Goal: Task Accomplishment & Management: Manage account settings

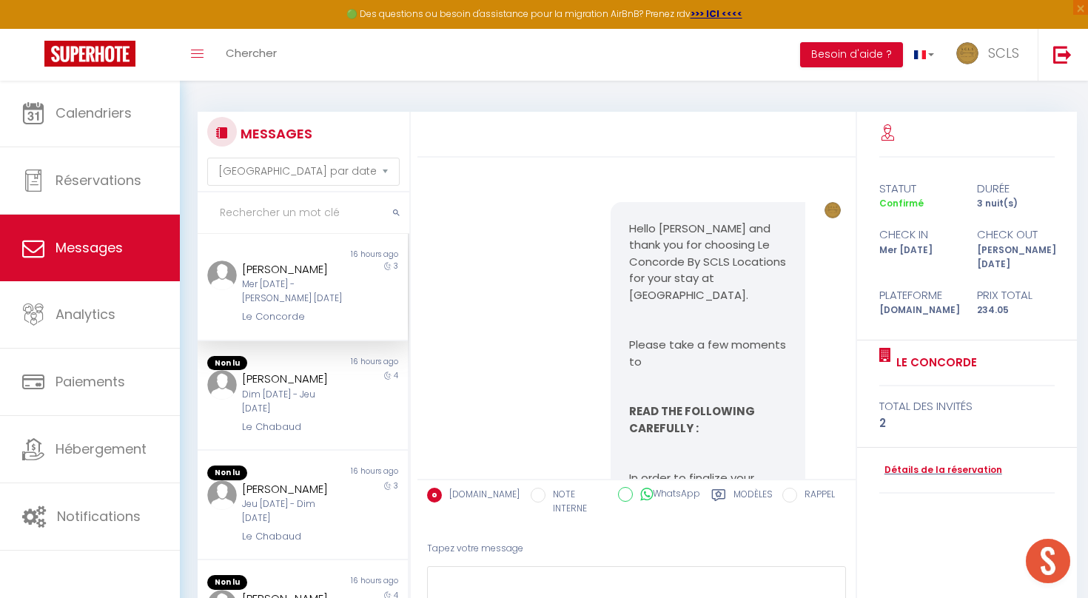
select select "message"
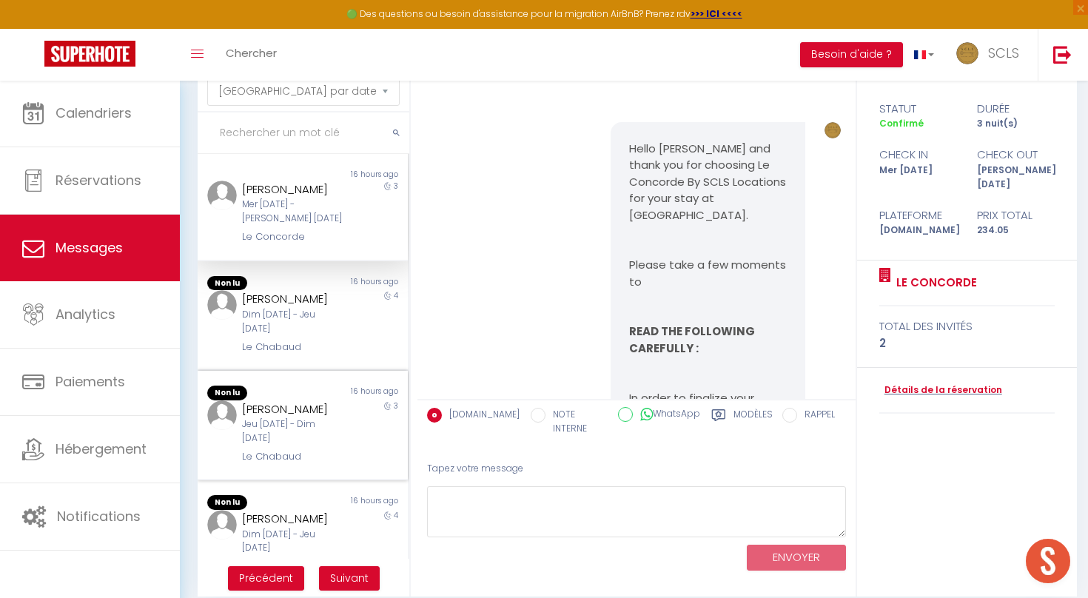
scroll to position [4926, 0]
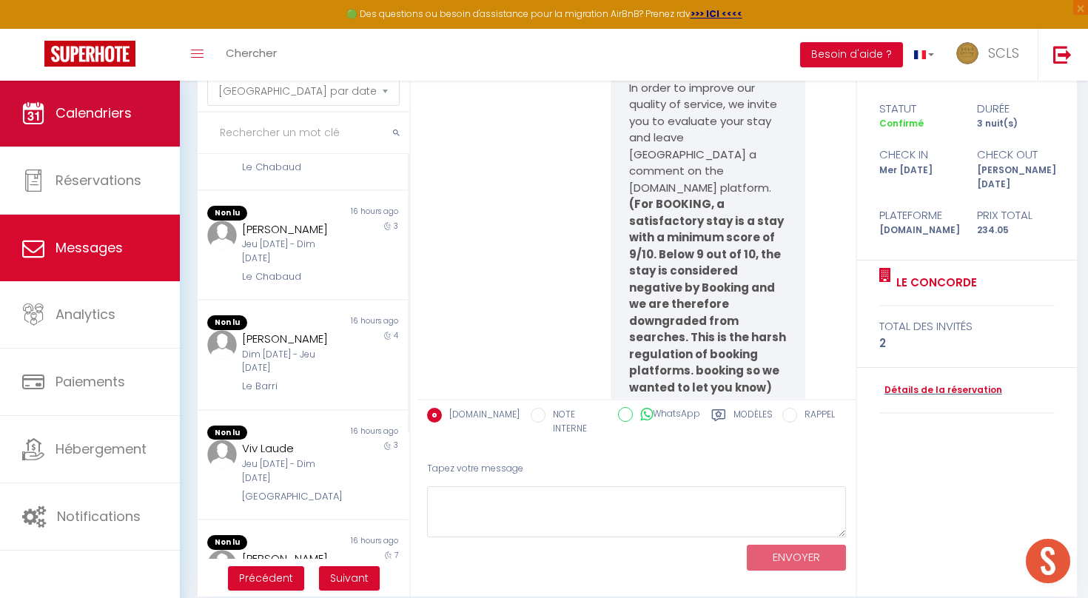
click at [122, 121] on span "Calendriers" at bounding box center [94, 113] width 76 height 19
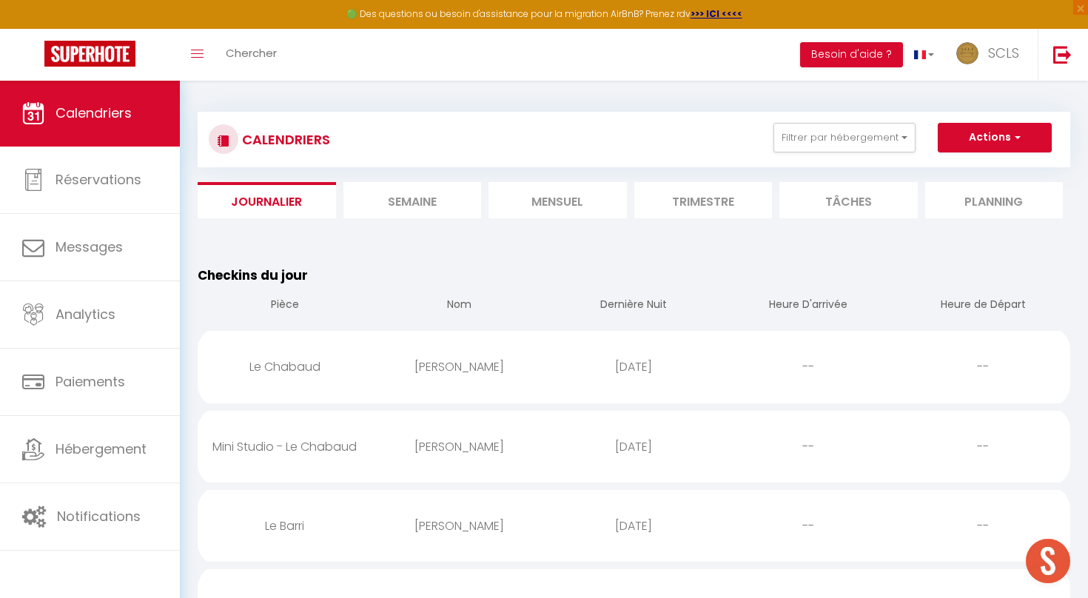
click at [552, 198] on li "Mensuel" at bounding box center [558, 200] width 138 height 36
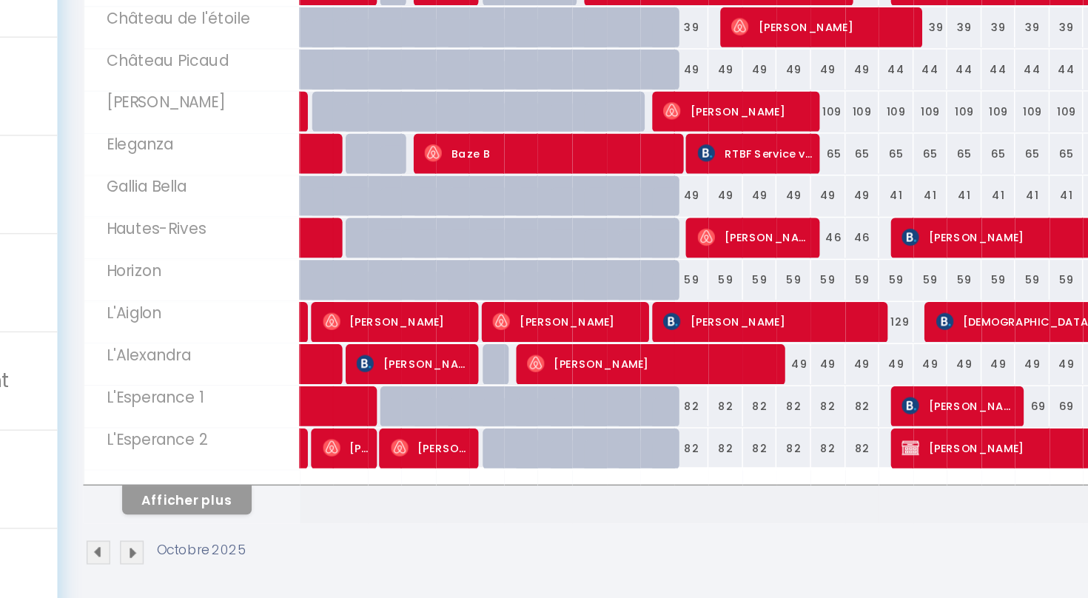
scroll to position [412, 0]
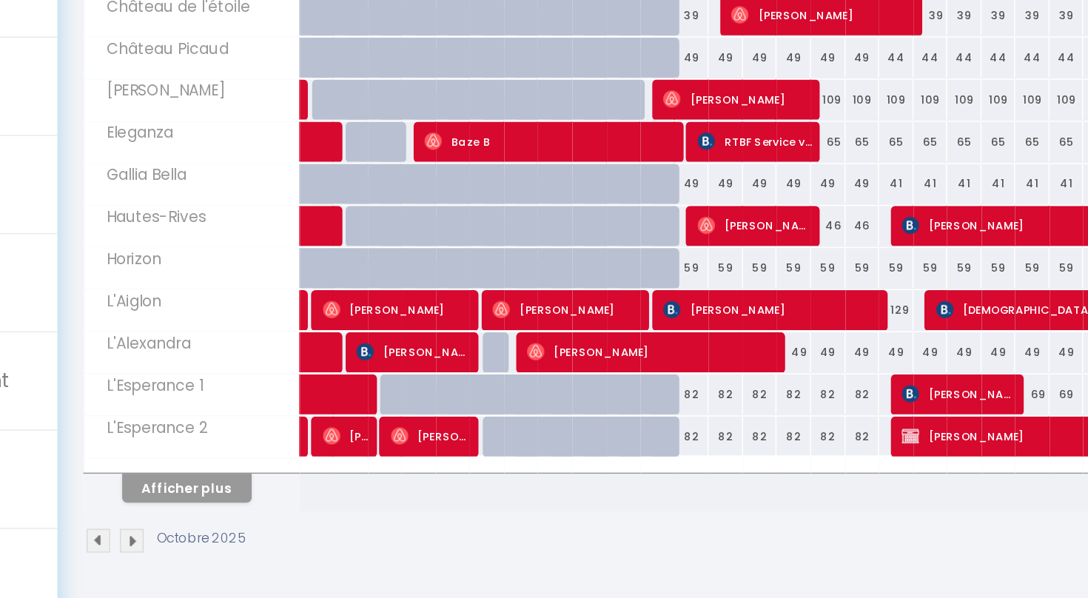
click at [224, 513] on button "Afficher plus" at bounding box center [268, 523] width 89 height 20
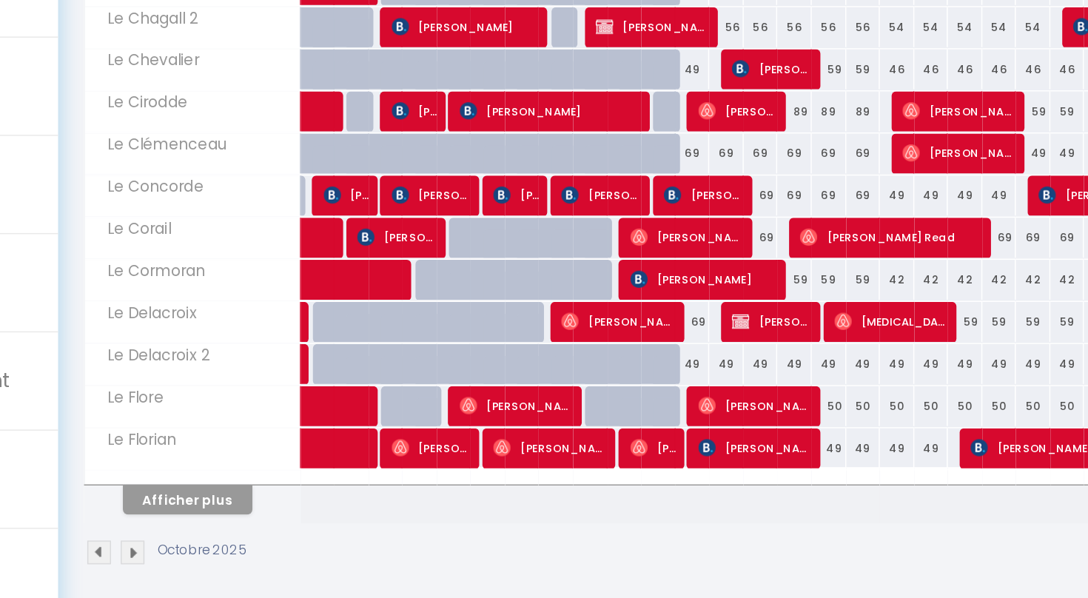
scroll to position [989, 0]
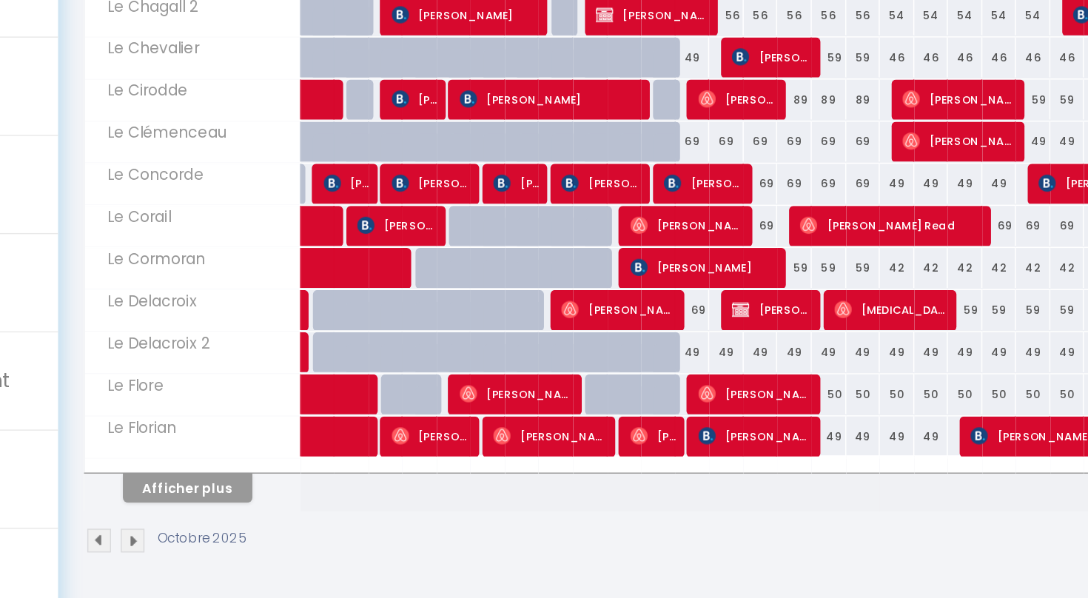
click at [224, 513] on button "Afficher plus" at bounding box center [268, 523] width 89 height 20
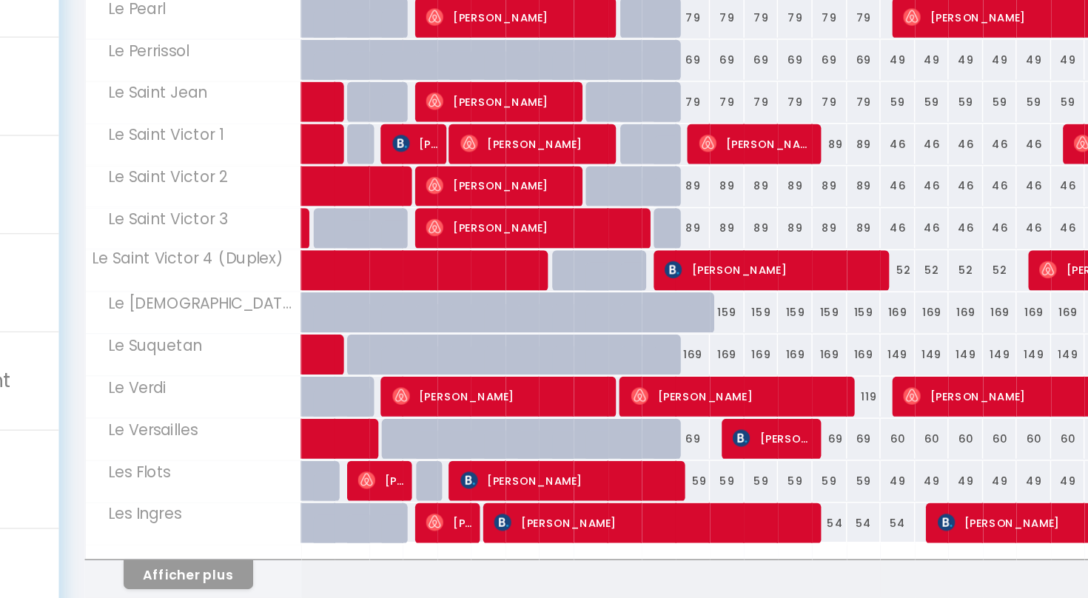
scroll to position [1566, 0]
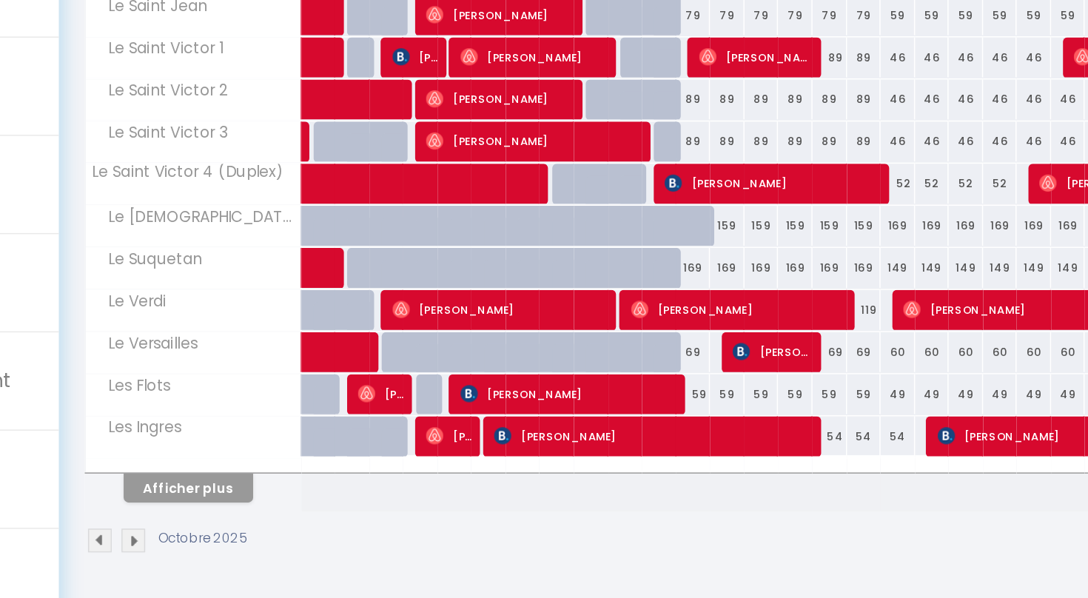
click at [224, 513] on button "Afficher plus" at bounding box center [268, 523] width 89 height 20
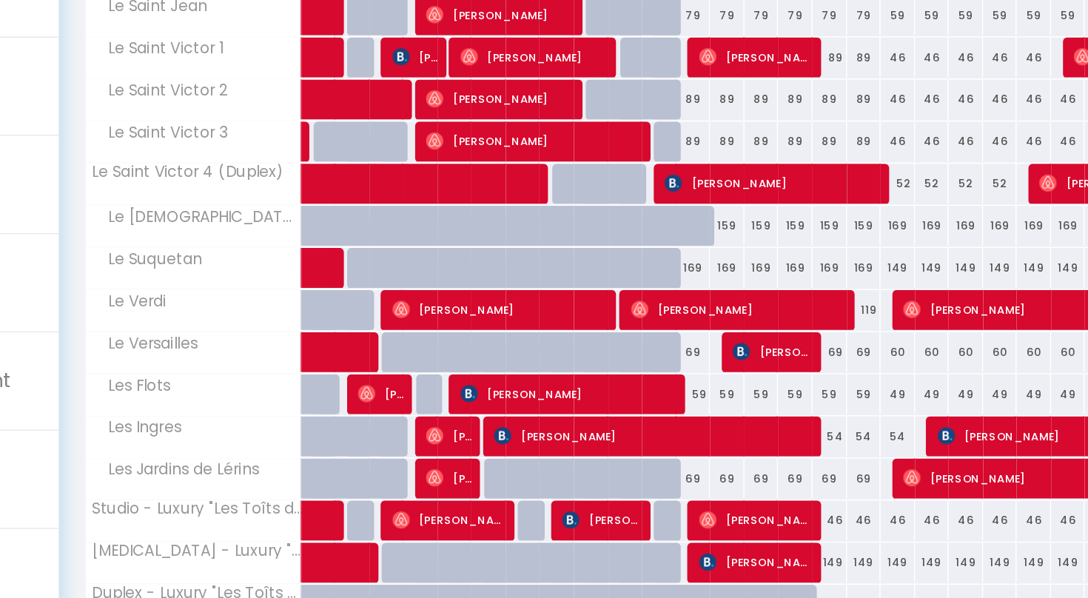
click at [409, 531] on span "[PERSON_NAME]" at bounding box center [448, 545] width 79 height 28
select select "OK"
select select "0"
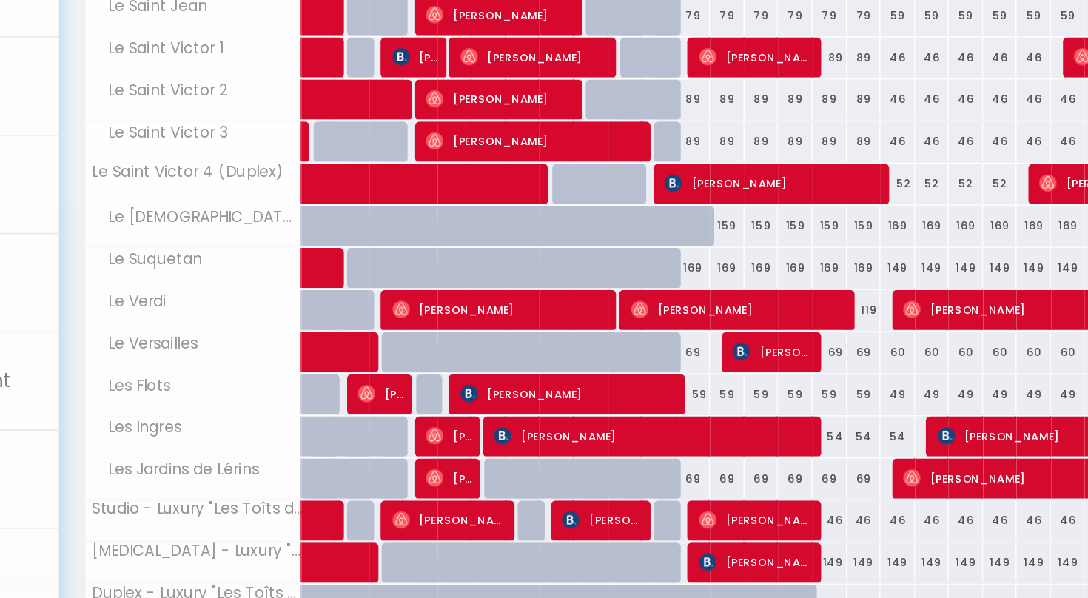
select select "1"
select select
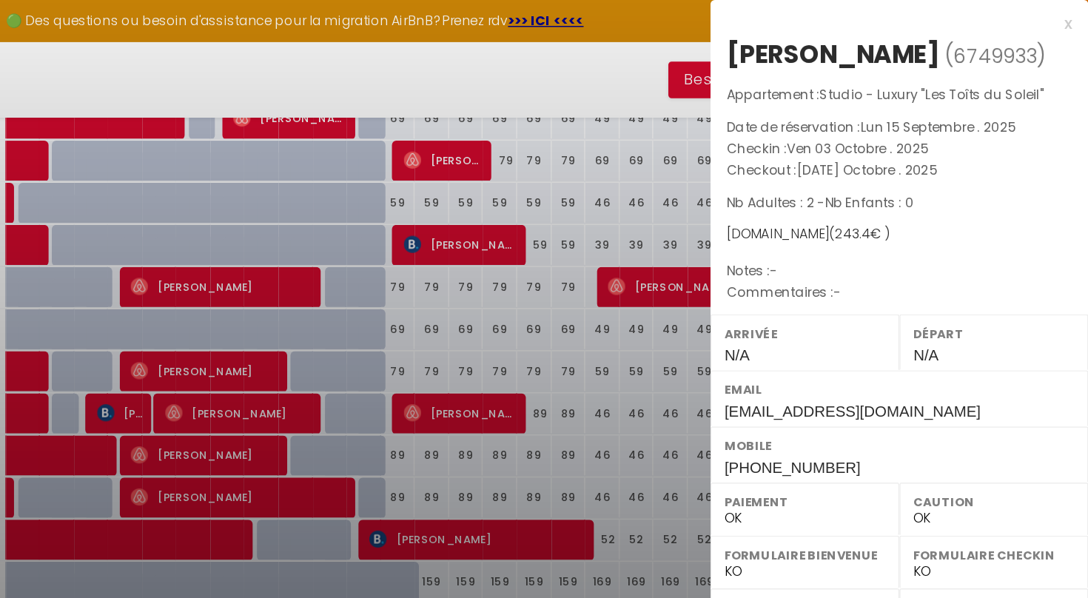
scroll to position [1510, 0]
click at [206, 321] on div at bounding box center [544, 299] width 1088 height 598
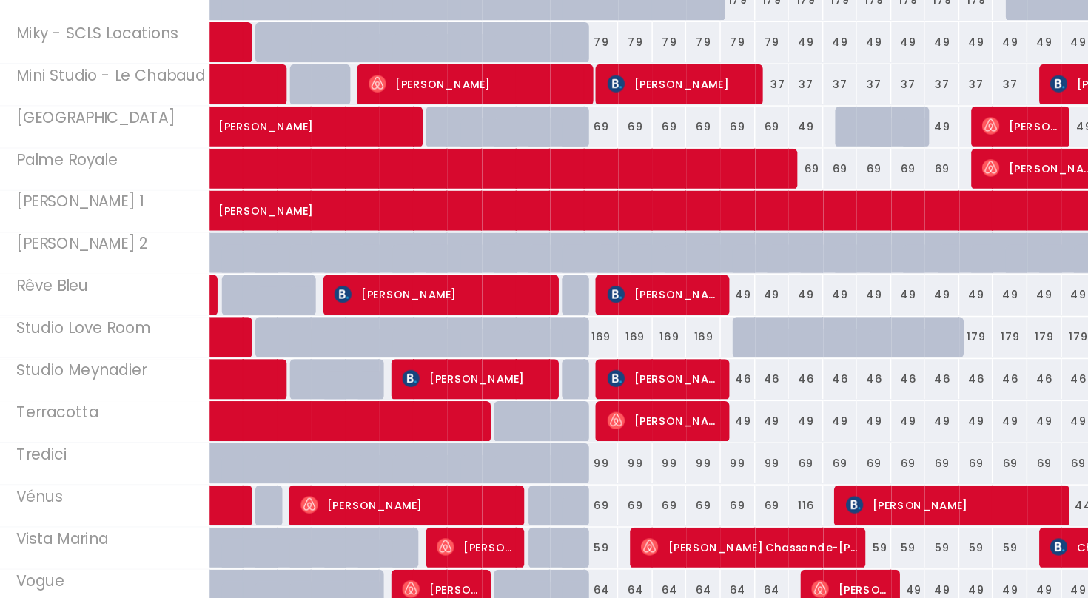
scroll to position [1999, 0]
